Goal: Find specific page/section: Find specific page/section

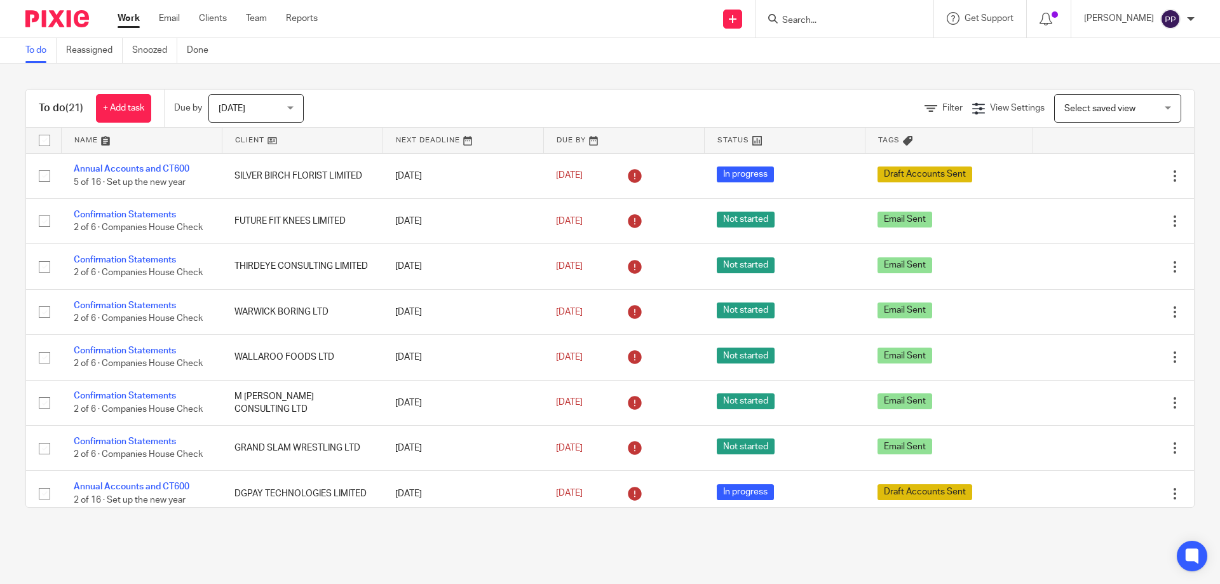
click at [803, 21] on input "Search" at bounding box center [838, 20] width 114 height 11
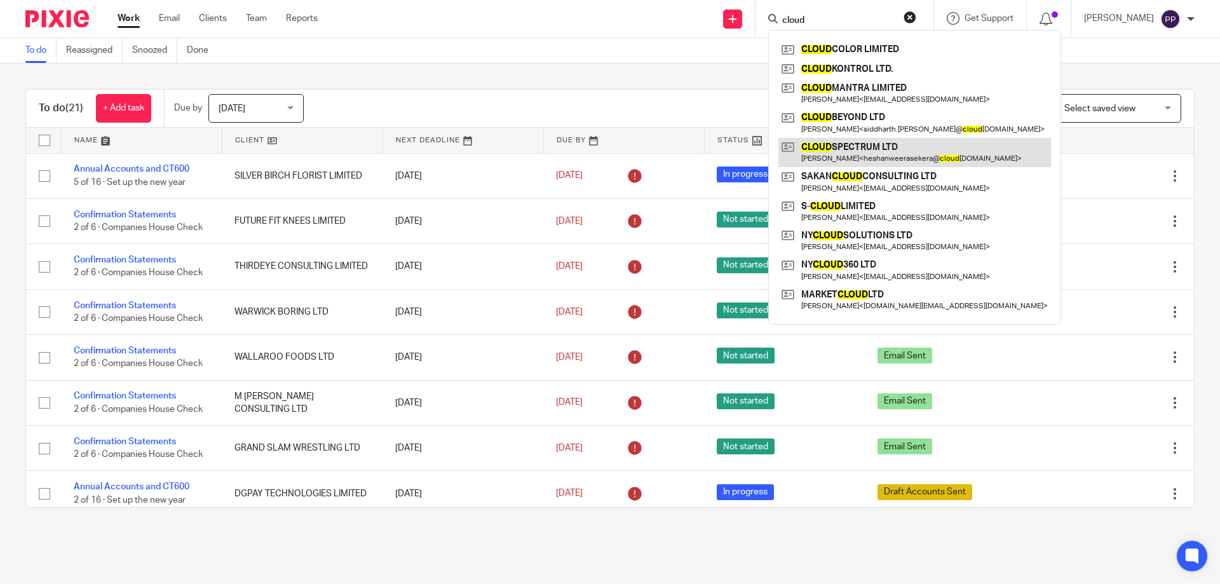
type input "cloud"
click at [837, 150] on link at bounding box center [914, 152] width 273 height 29
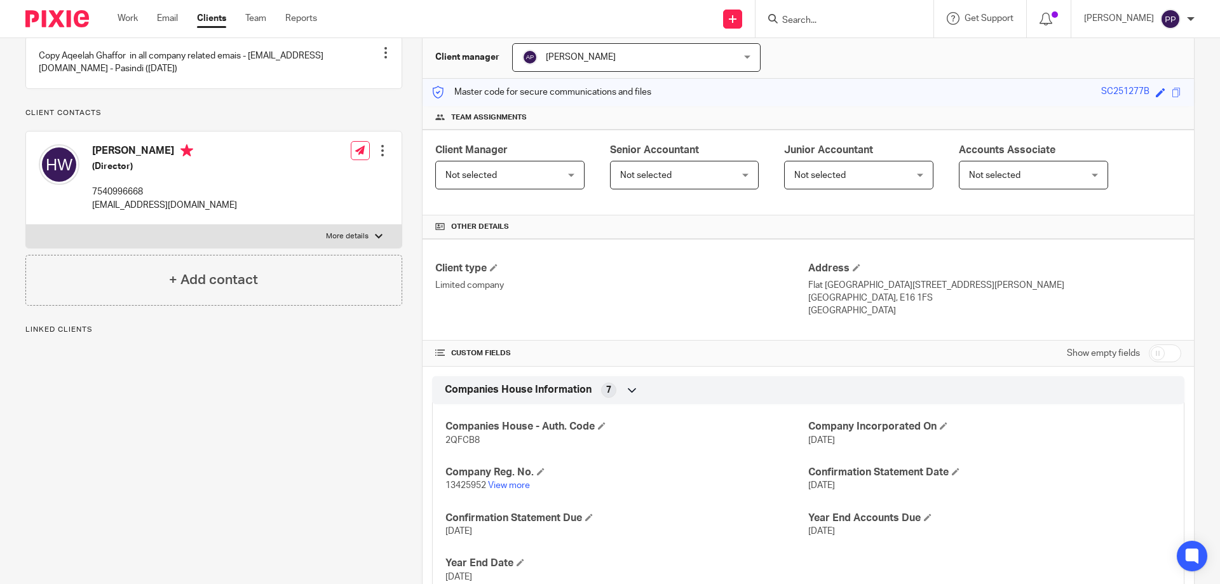
scroll to position [254, 0]
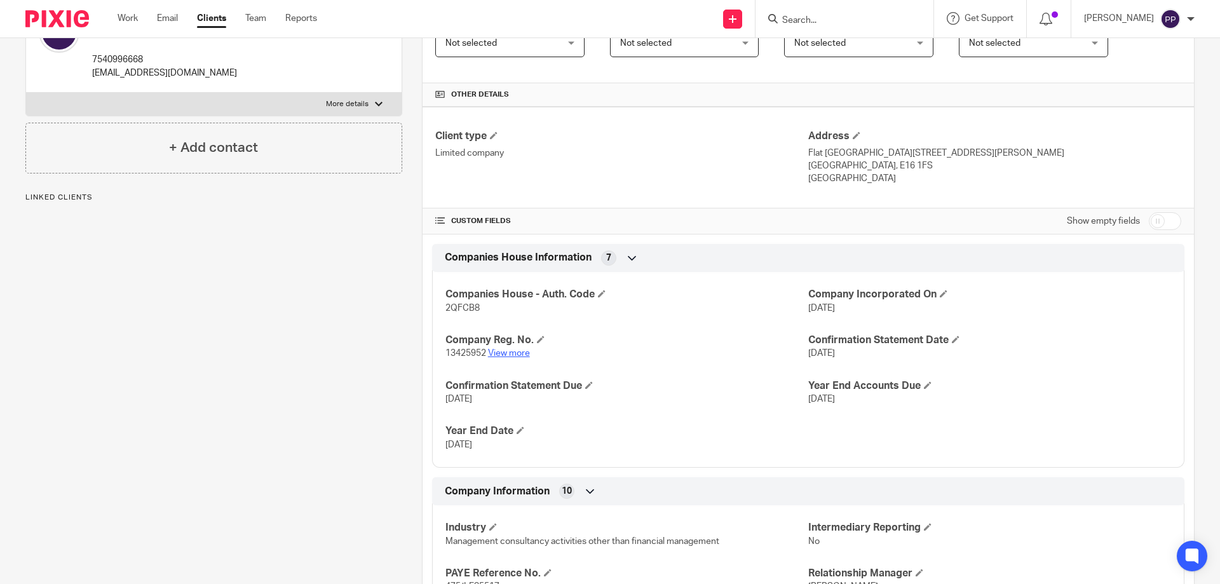
click at [515, 356] on link "View more" at bounding box center [509, 353] width 42 height 9
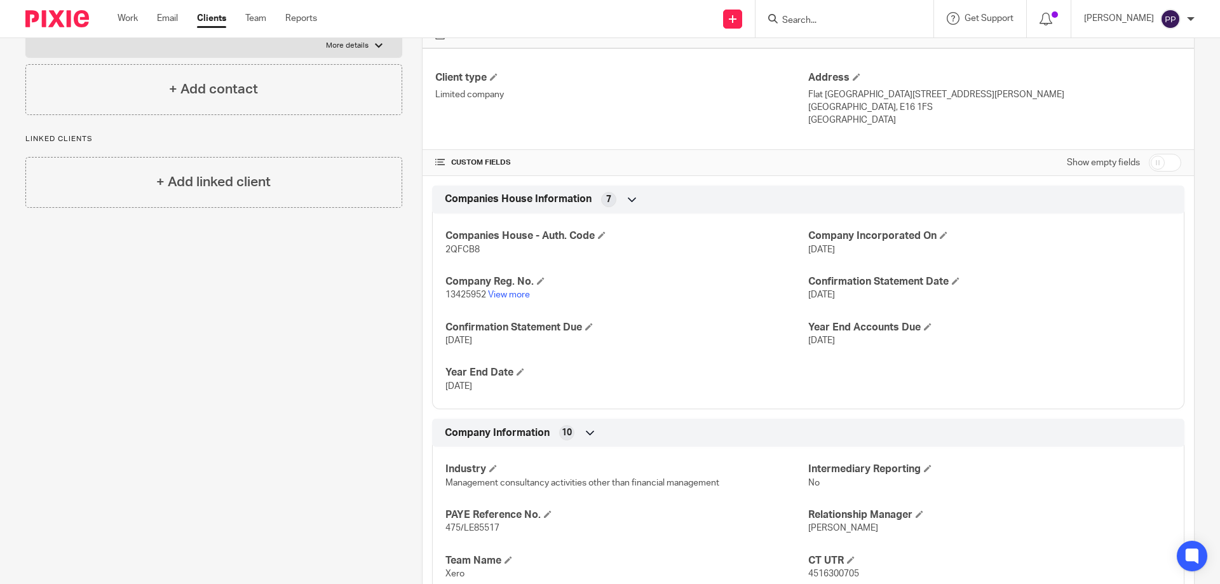
scroll to position [381, 0]
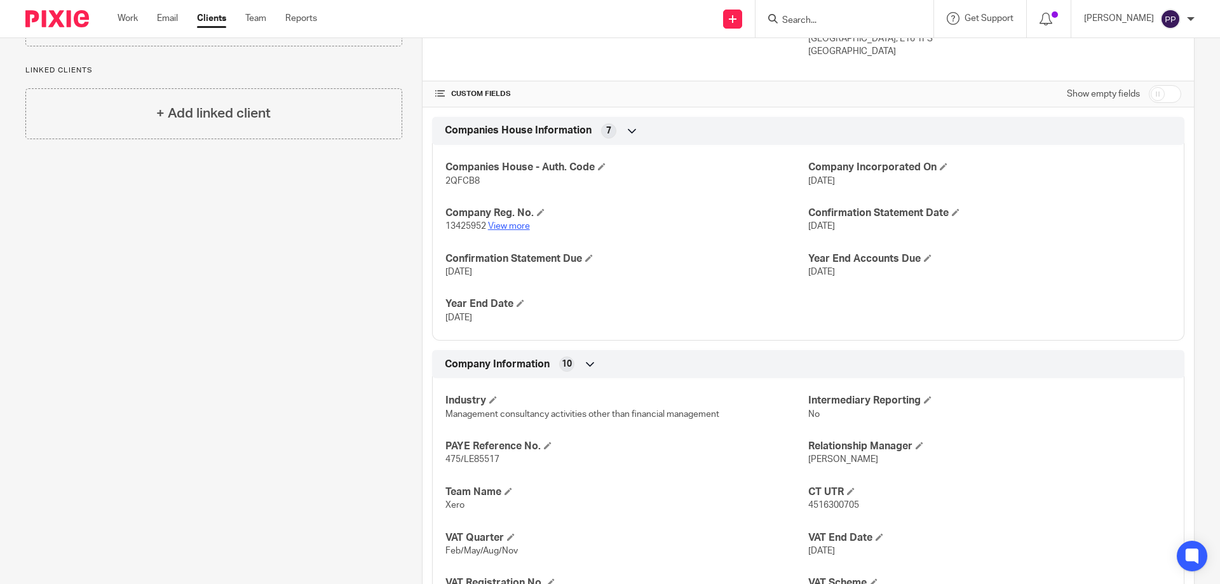
click at [506, 226] on link "View more" at bounding box center [509, 226] width 42 height 9
